Goal: Complete application form

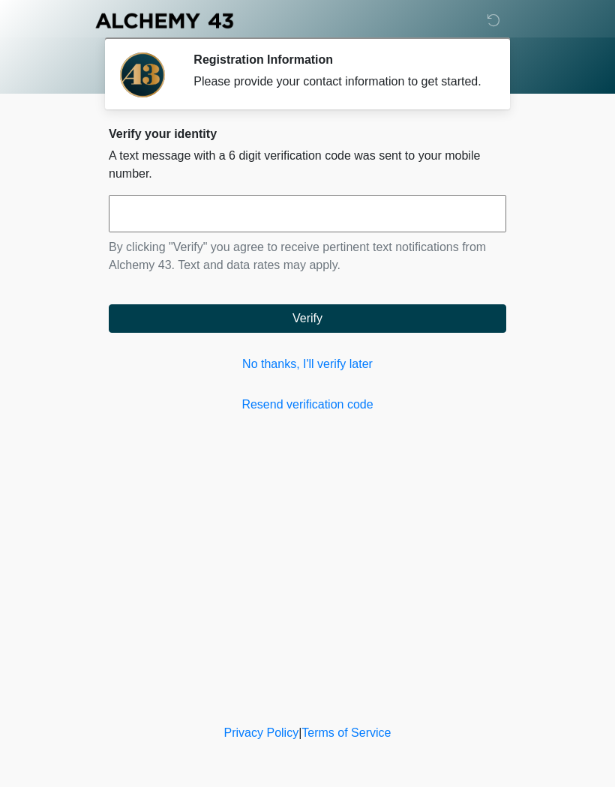
click at [270, 232] on input "text" at bounding box center [307, 213] width 397 height 37
type input "******"
click at [369, 330] on button "Verify" at bounding box center [307, 318] width 397 height 28
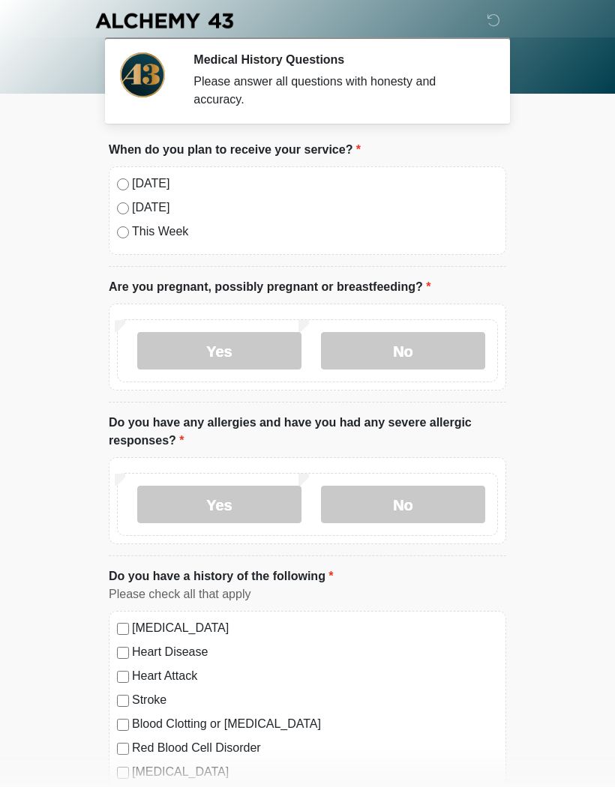
click at [383, 357] on label "No" at bounding box center [403, 350] width 164 height 37
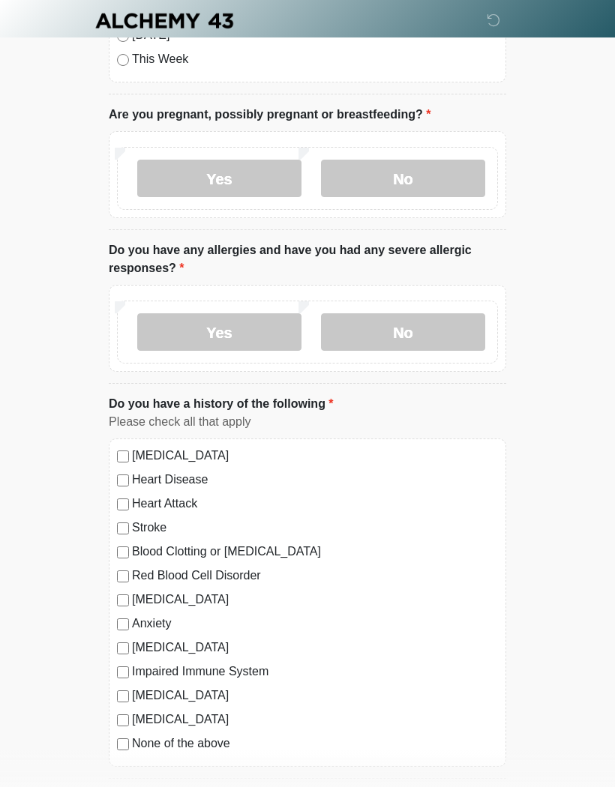
scroll to position [175, 0]
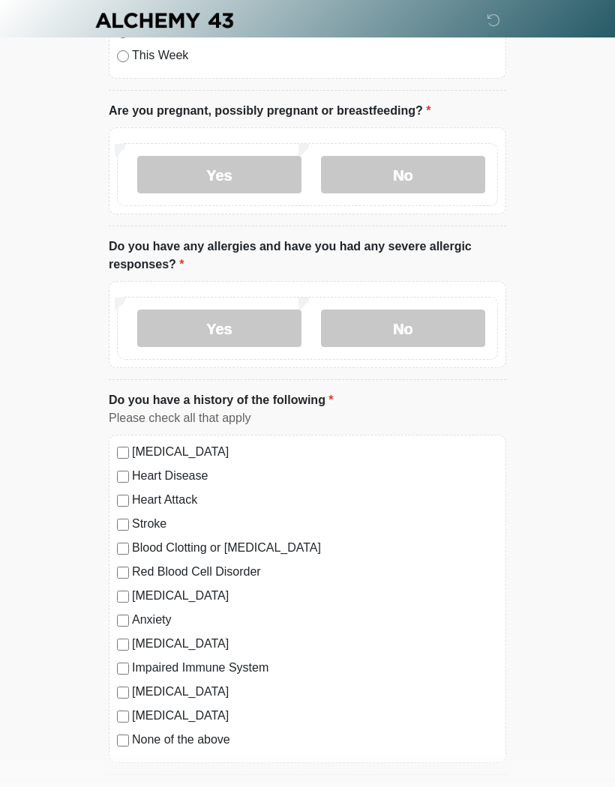
click at [445, 331] on label "No" at bounding box center [403, 328] width 164 height 37
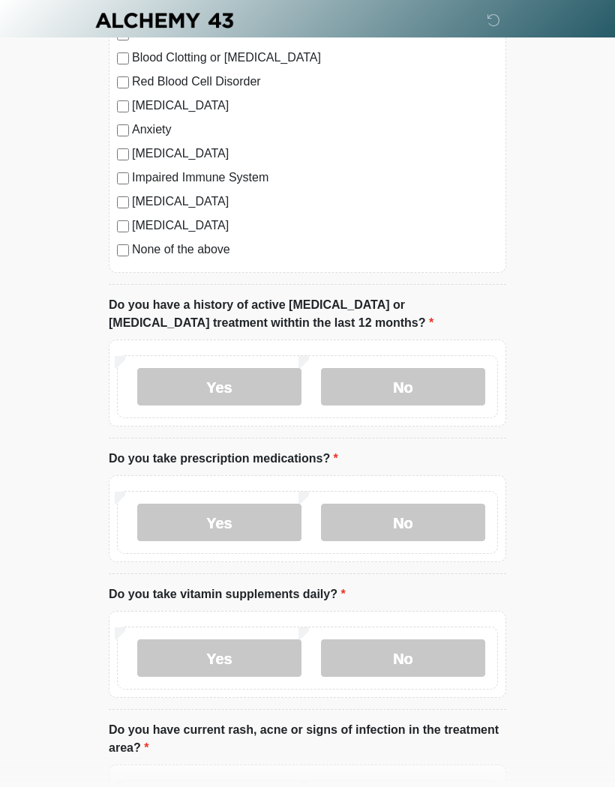
scroll to position [672, 0]
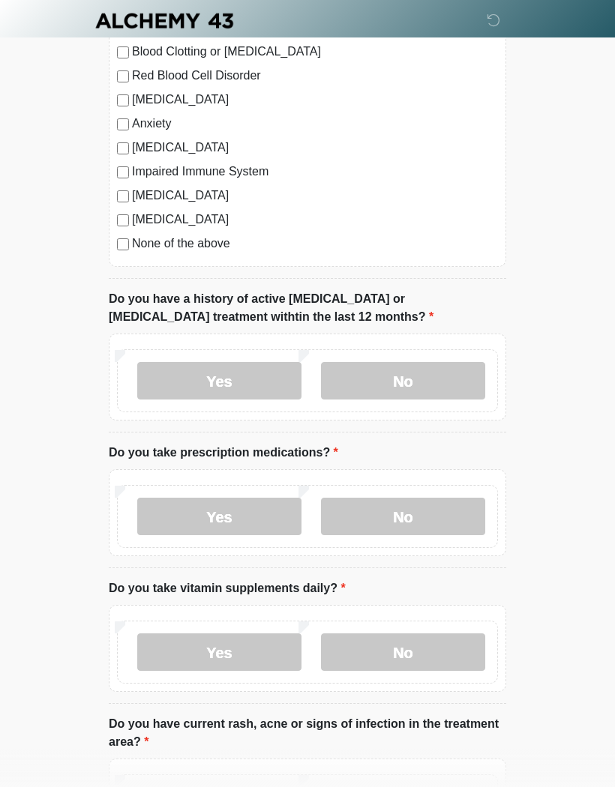
click at [449, 390] on label "No" at bounding box center [403, 380] width 164 height 37
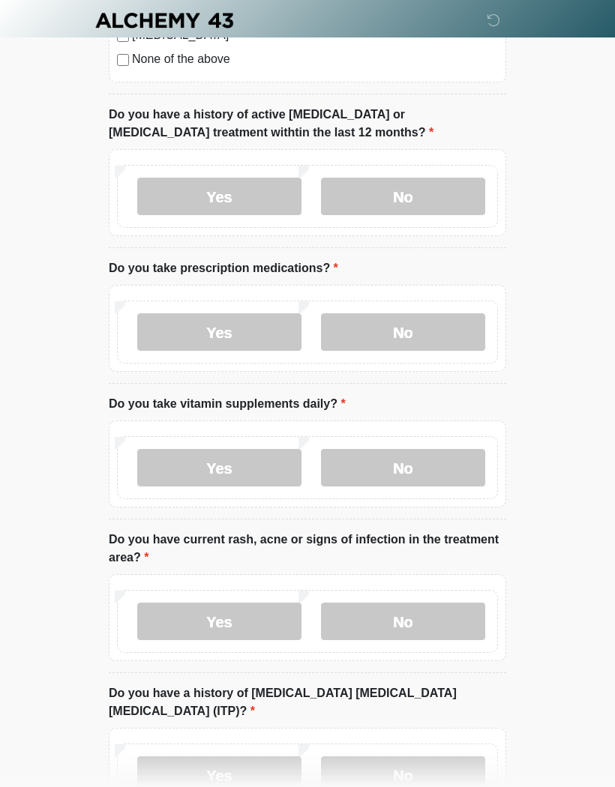
click at [257, 334] on label "Yes" at bounding box center [219, 332] width 164 height 37
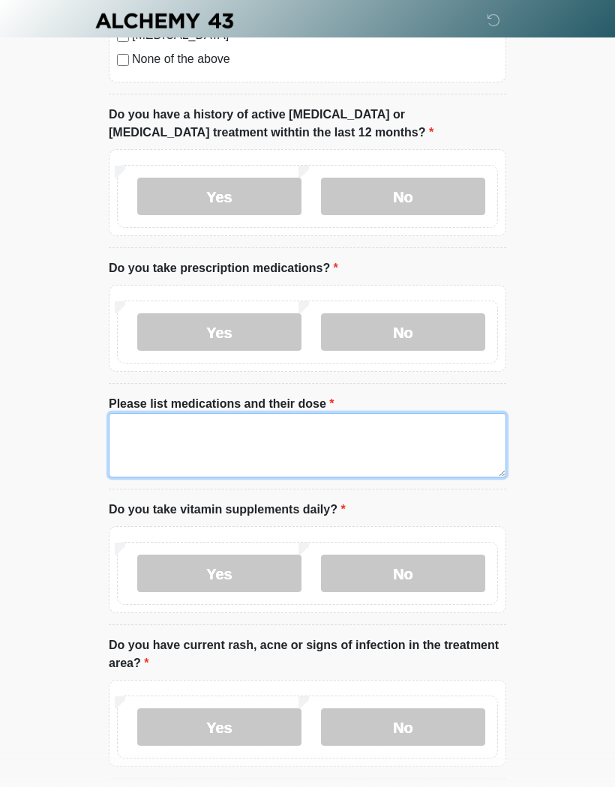
click at [328, 433] on textarea "Please list medications and their dose" at bounding box center [307, 445] width 397 height 64
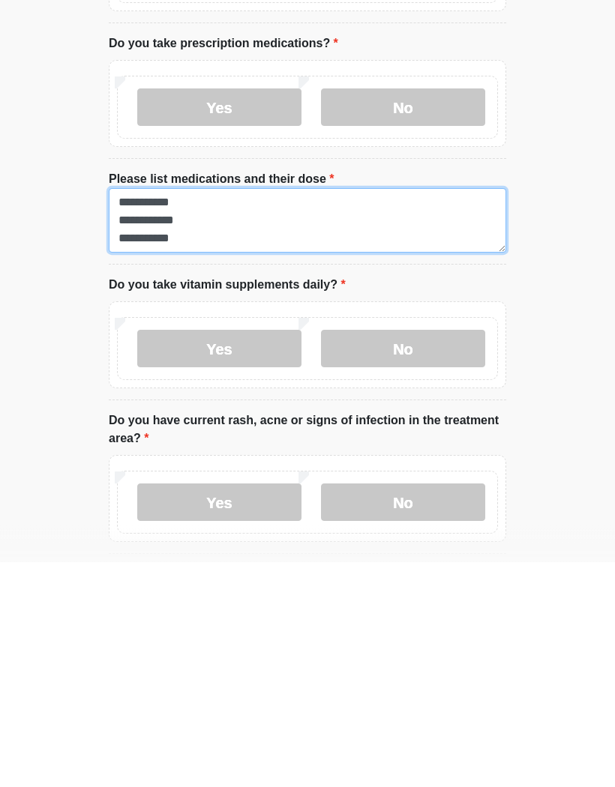
type textarea "**********"
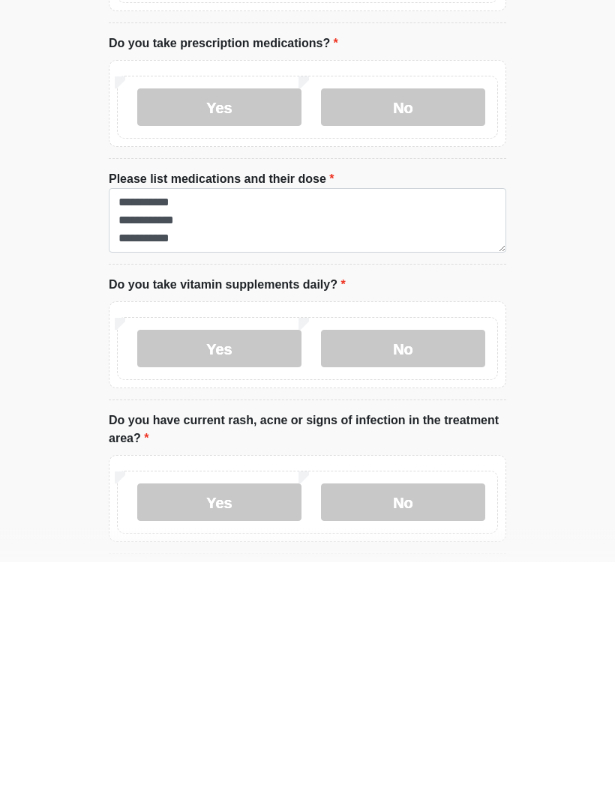
click at [253, 556] on label "Yes" at bounding box center [219, 574] width 164 height 37
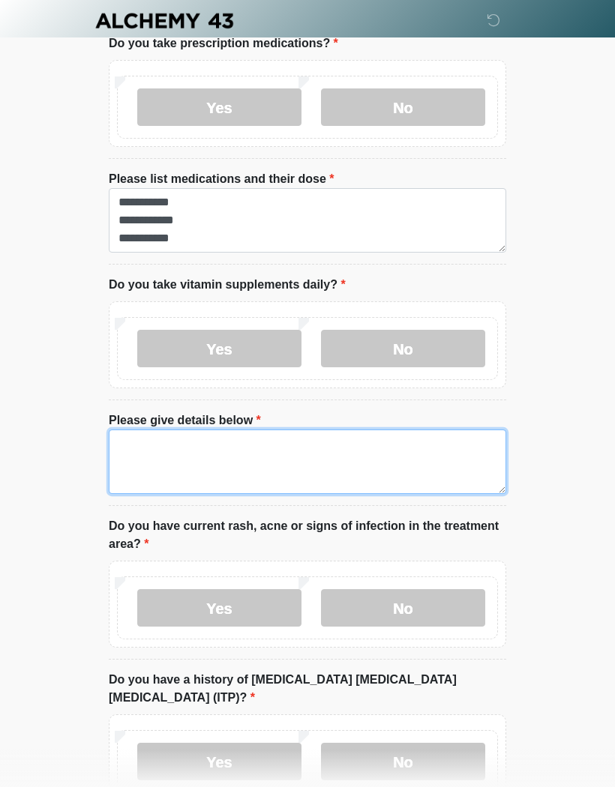
click at [279, 451] on textarea "Please give details below" at bounding box center [307, 462] width 397 height 64
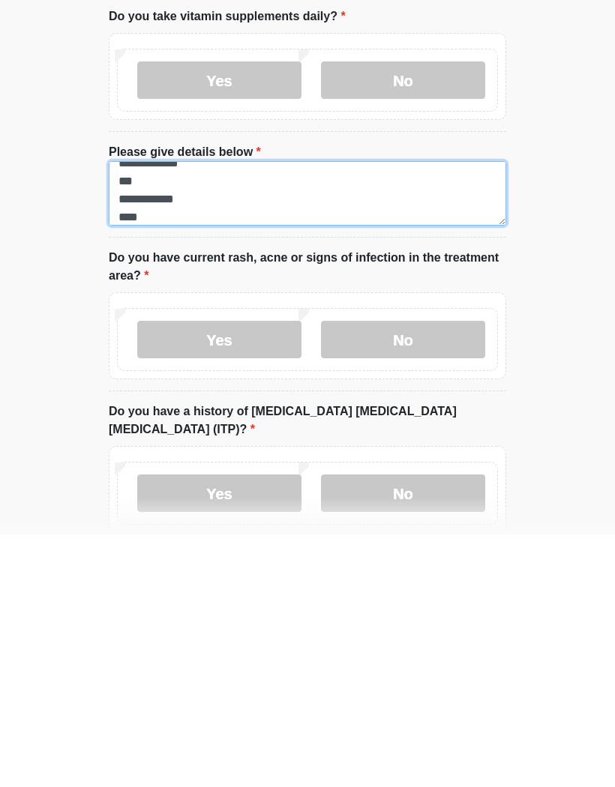
scroll to position [1103, 0]
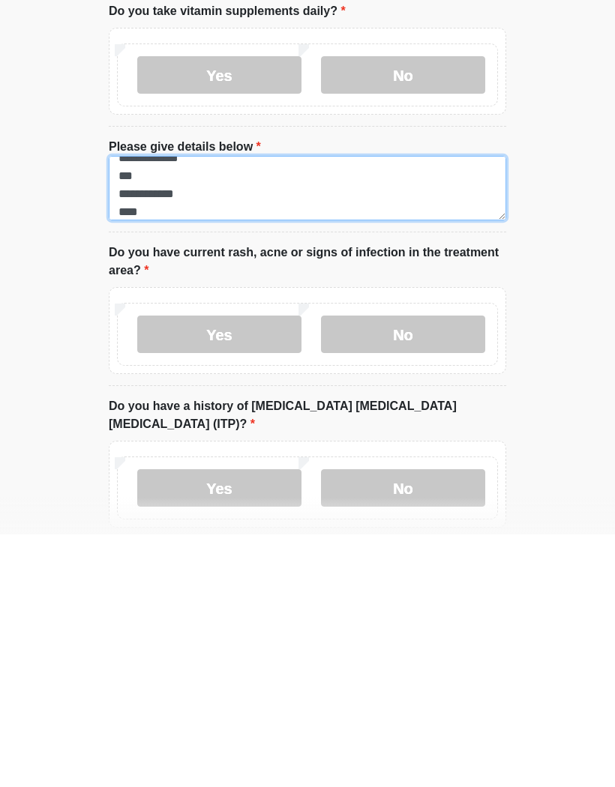
type textarea "**********"
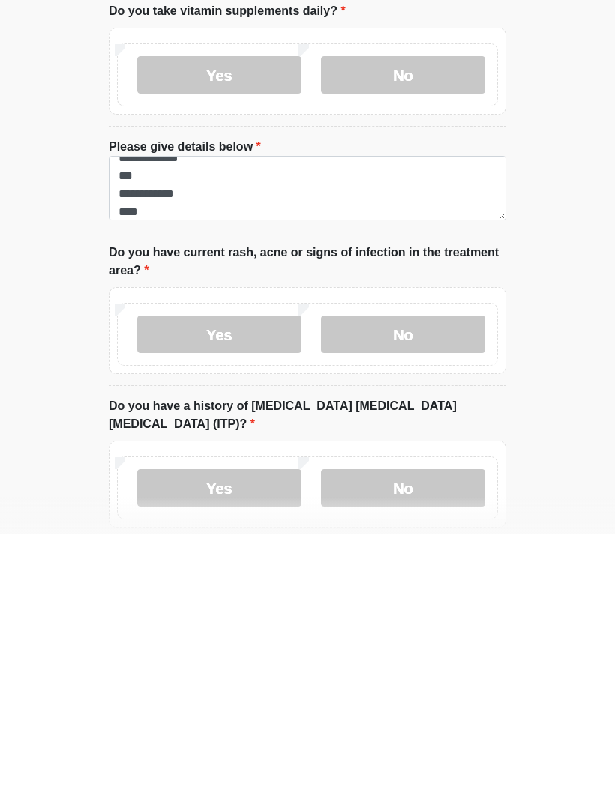
click at [417, 568] on label "No" at bounding box center [403, 586] width 164 height 37
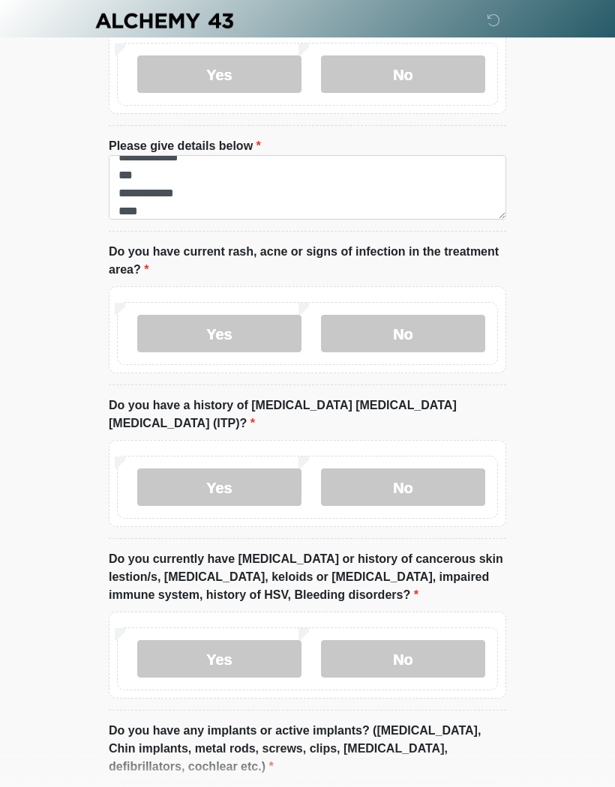
click at [448, 469] on label "No" at bounding box center [403, 487] width 164 height 37
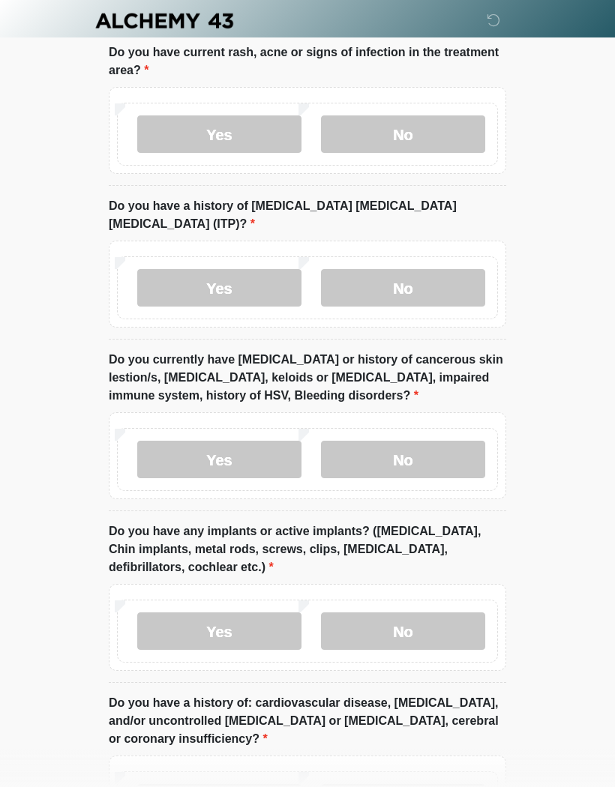
scroll to position [1563, 0]
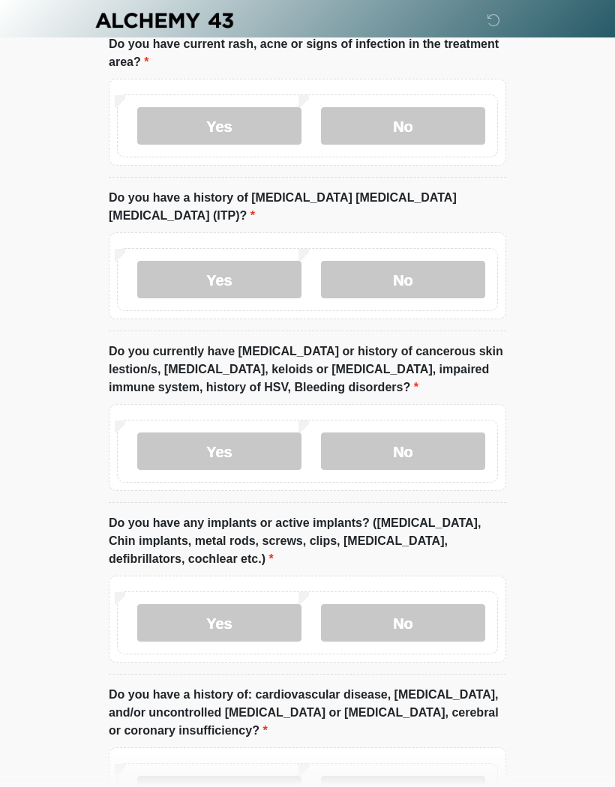
click at [444, 438] on label "No" at bounding box center [403, 451] width 164 height 37
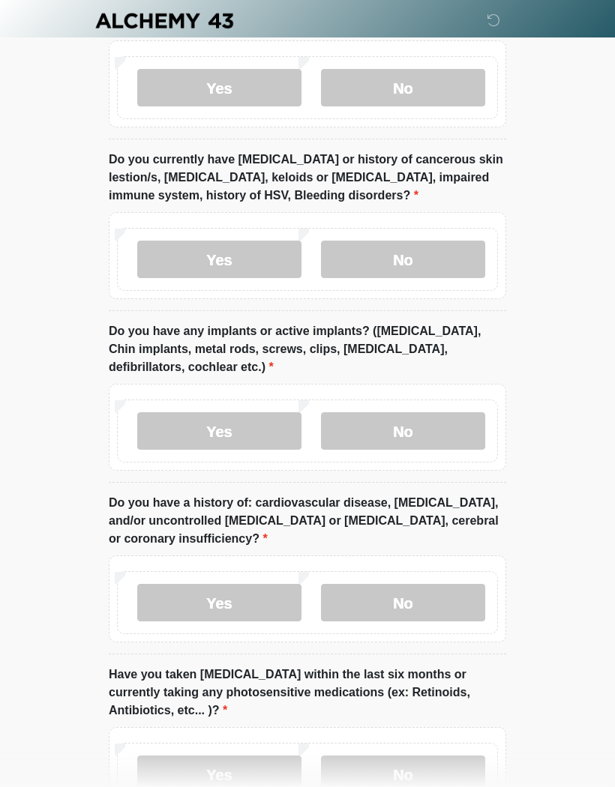
scroll to position [1765, 0]
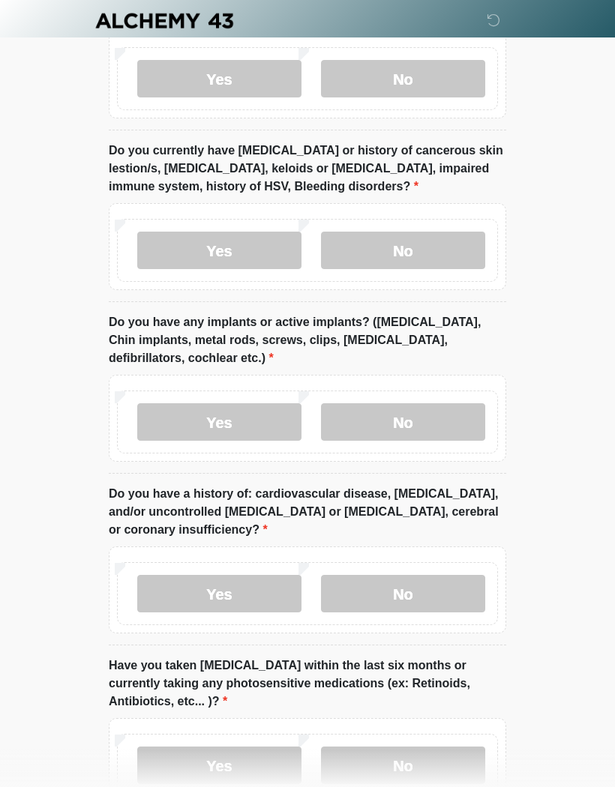
click at [274, 403] on label "Yes" at bounding box center [219, 421] width 164 height 37
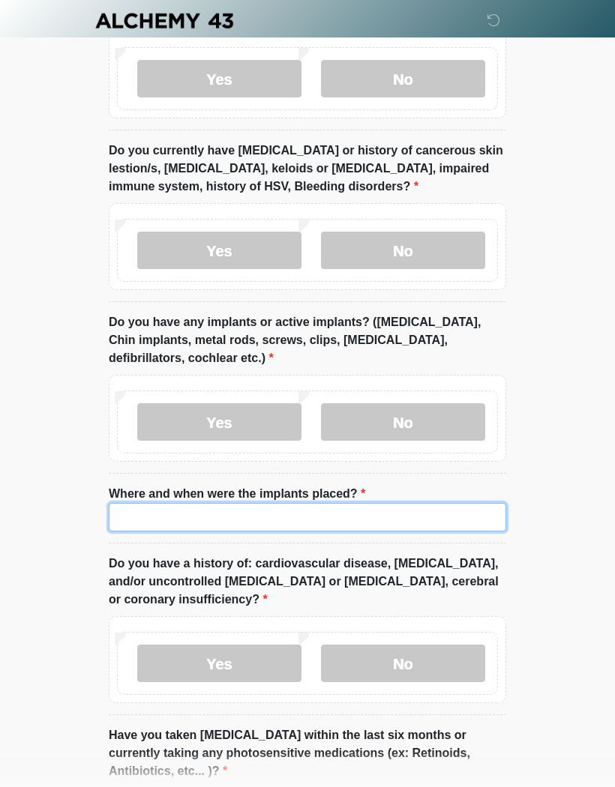
click at [304, 503] on input "Where and when were the implants placed?" at bounding box center [307, 517] width 397 height 28
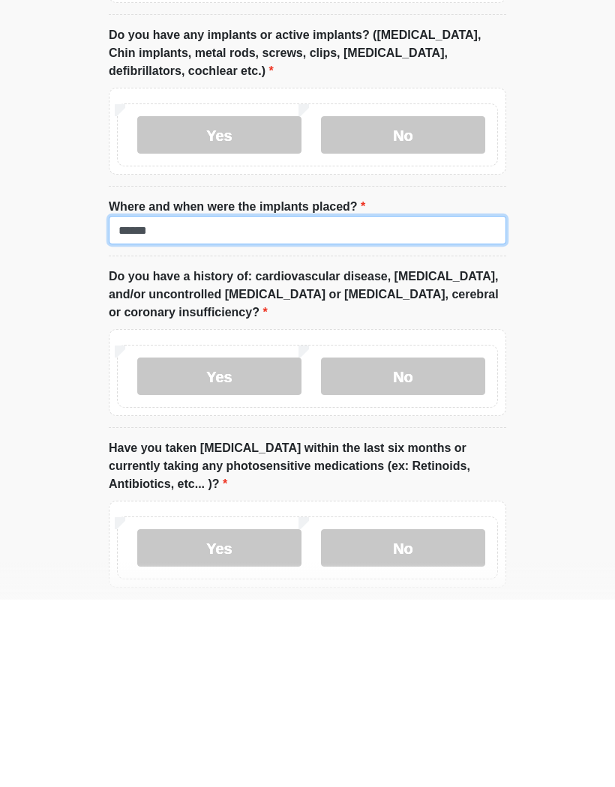
scroll to position [1889, 0]
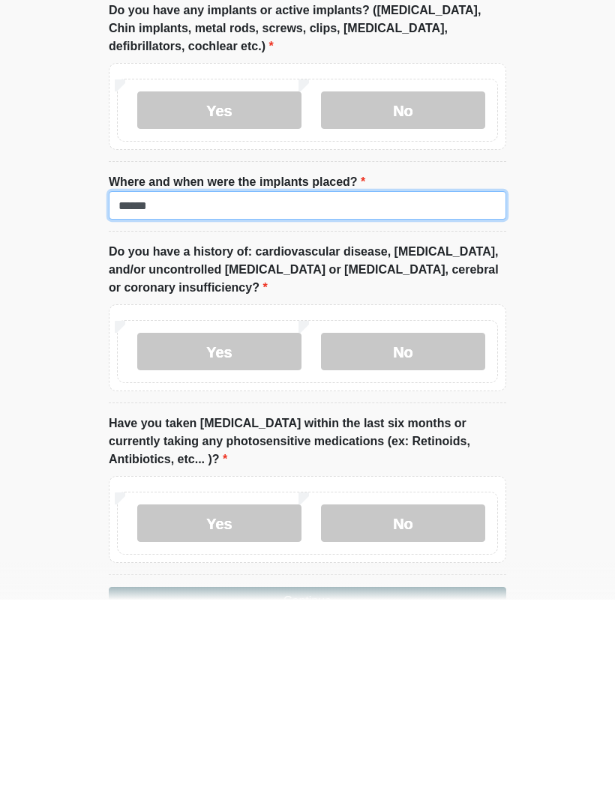
type input "******"
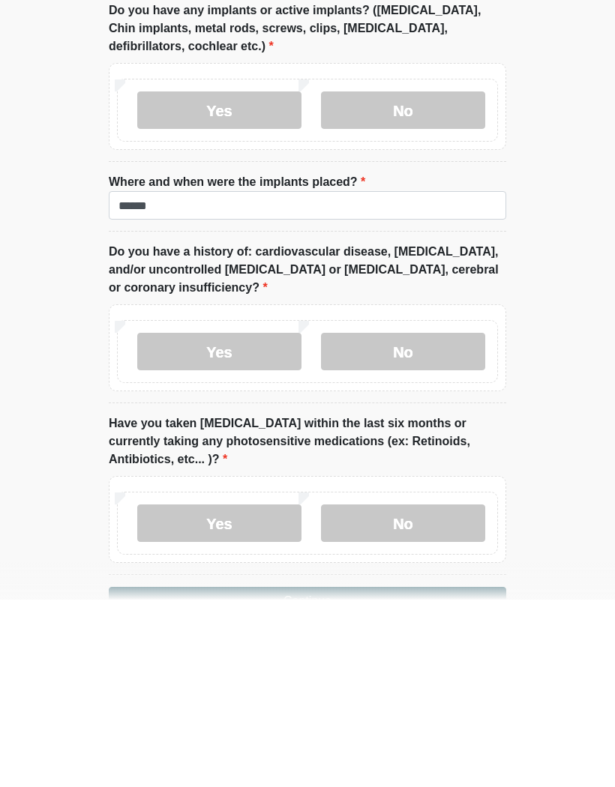
click at [424, 520] on label "No" at bounding box center [403, 538] width 164 height 37
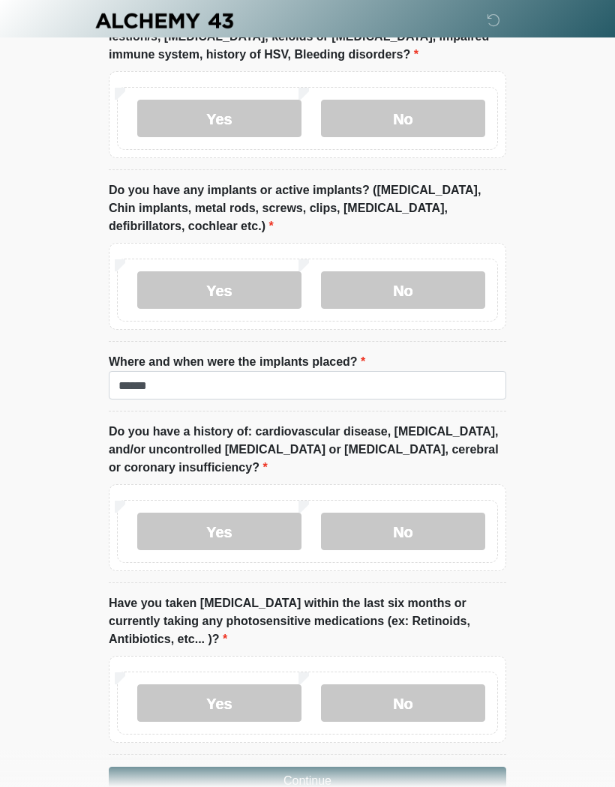
click at [400, 684] on label "No" at bounding box center [403, 702] width 164 height 37
click at [372, 767] on button "Continue" at bounding box center [307, 781] width 397 height 28
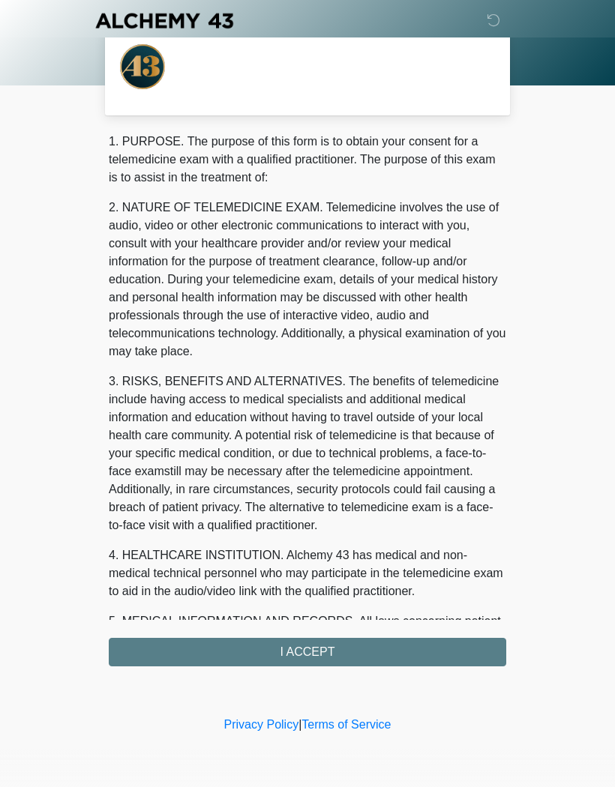
scroll to position [0, 0]
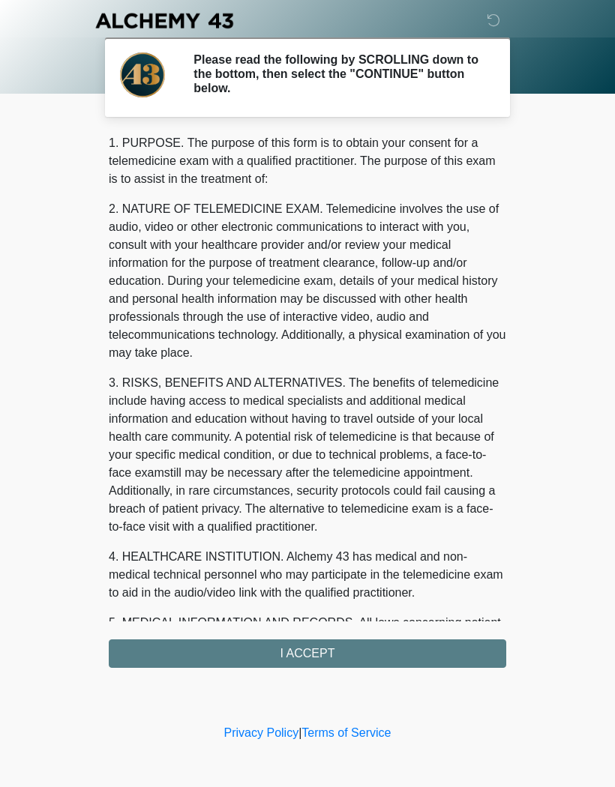
click at [373, 642] on div "1. PURPOSE. The purpose of this form is to obtain your consent for a telemedici…" at bounding box center [307, 401] width 397 height 534
click at [380, 650] on div "1. PURPOSE. The purpose of this form is to obtain your consent for a telemedici…" at bounding box center [307, 401] width 397 height 534
click at [379, 649] on div "1. PURPOSE. The purpose of this form is to obtain your consent for a telemedici…" at bounding box center [307, 401] width 397 height 534
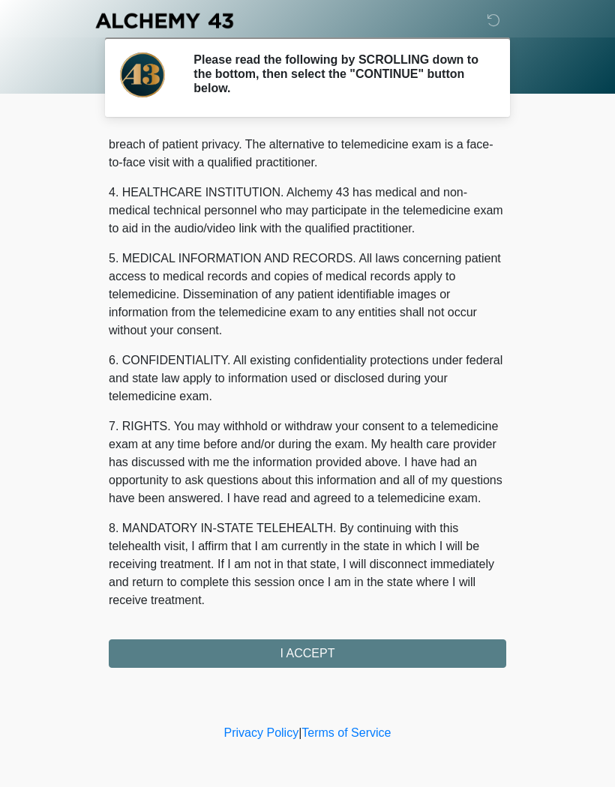
scroll to position [382, 0]
click at [346, 666] on button "I ACCEPT" at bounding box center [307, 653] width 397 height 28
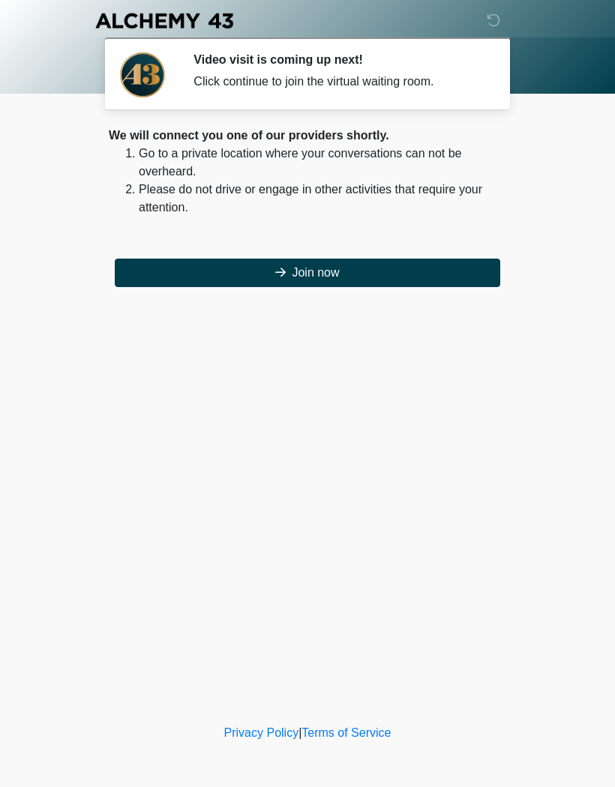
click at [346, 274] on button "Join now" at bounding box center [307, 273] width 385 height 28
